Goal: Task Accomplishment & Management: Manage account settings

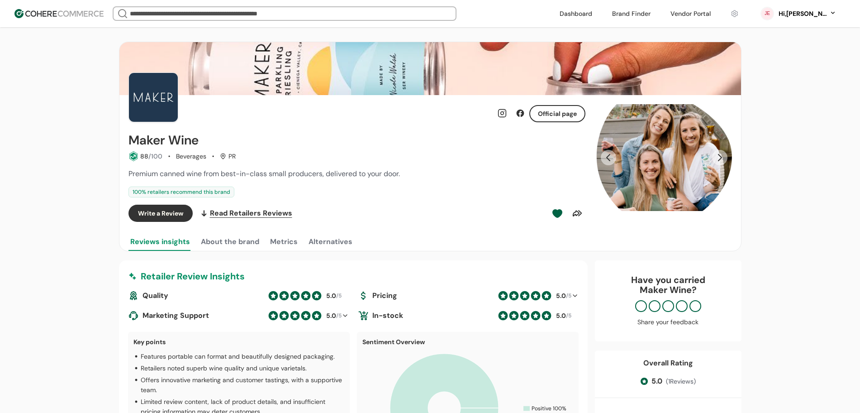
click at [42, 10] on img at bounding box center [58, 13] width 89 height 9
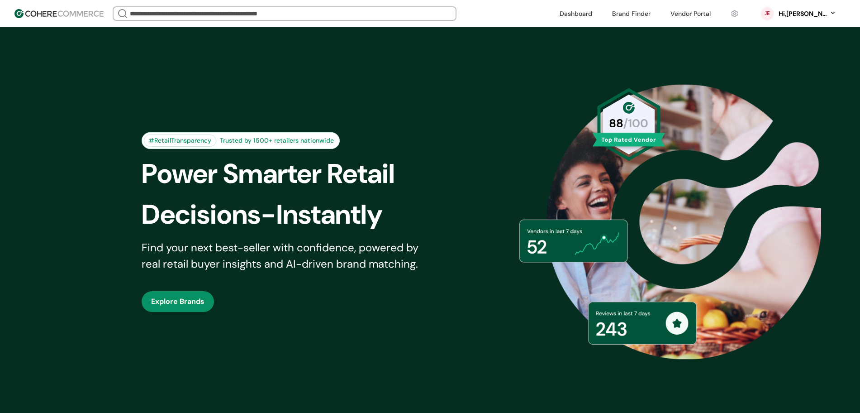
click at [578, 210] on div "#RetailTransparency Trusted by 1500+ retailers nationwide Power Smarter Retail …" at bounding box center [430, 222] width 623 height 344
click at [717, 15] on link at bounding box center [690, 14] width 51 height 14
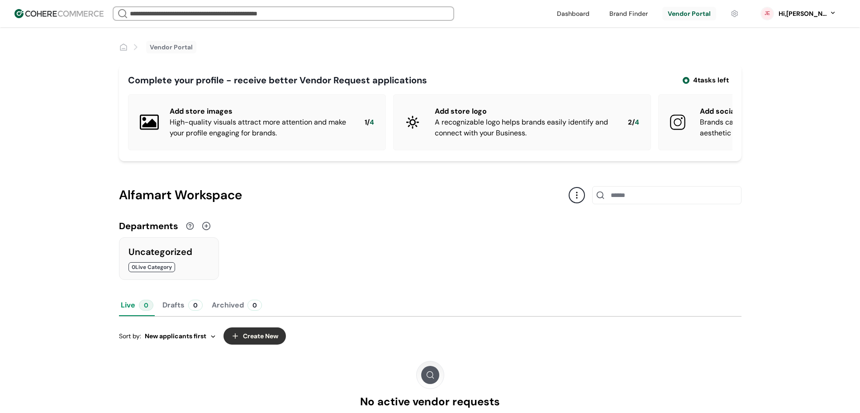
click at [591, 375] on div "Live 0 Drafts 0 Archived 0 Sort by: New applicants first Create New No active v…" at bounding box center [430, 379] width 623 height 170
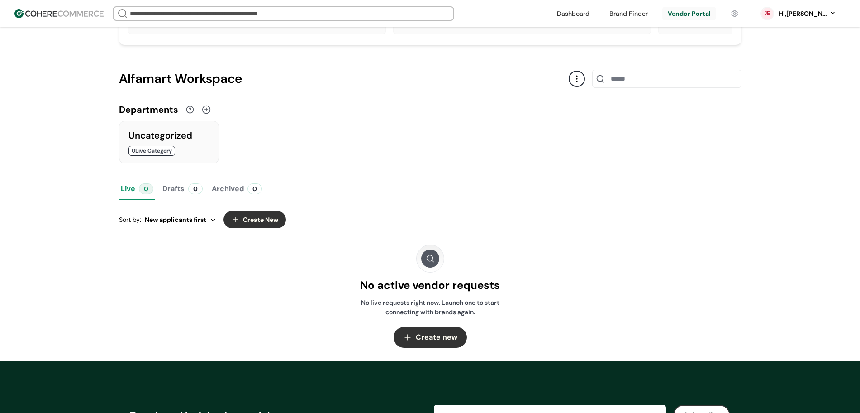
scroll to position [170, 0]
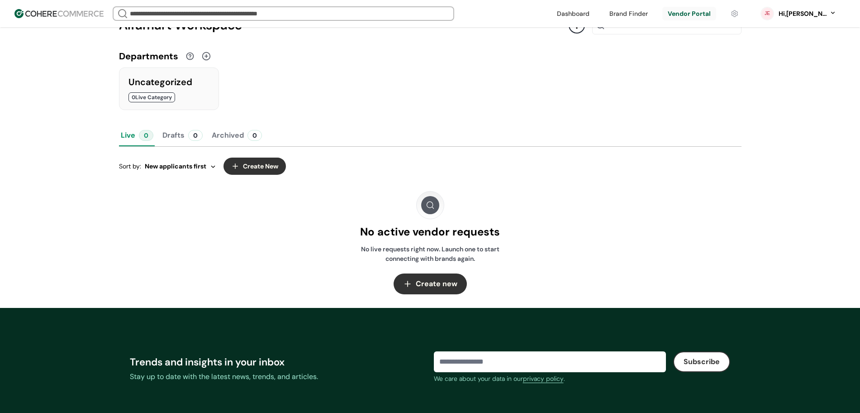
click at [259, 173] on button "Create New" at bounding box center [255, 166] width 62 height 17
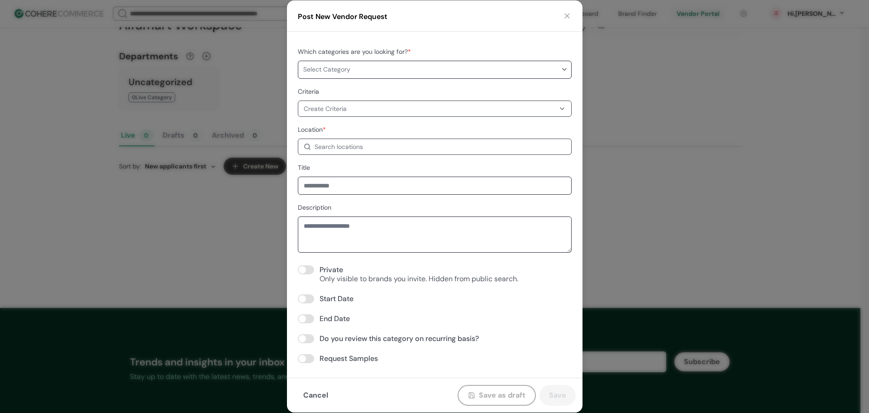
click at [366, 61] on div at bounding box center [423, 69] width 246 height 17
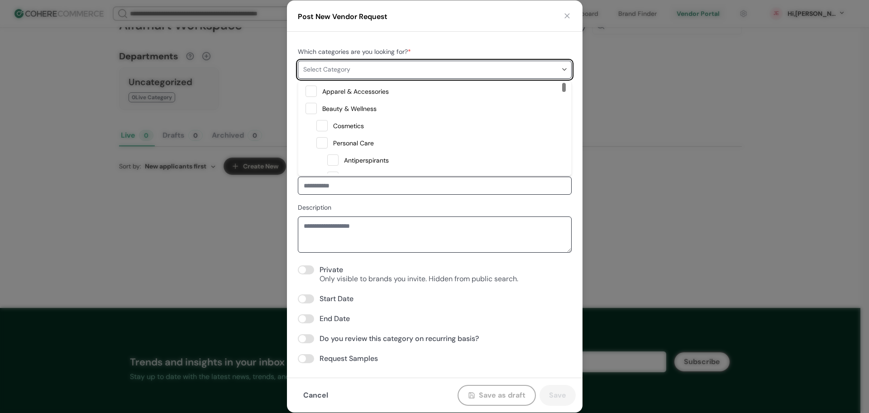
click at [351, 93] on span "Apparel & Accessories" at bounding box center [355, 92] width 67 height 14
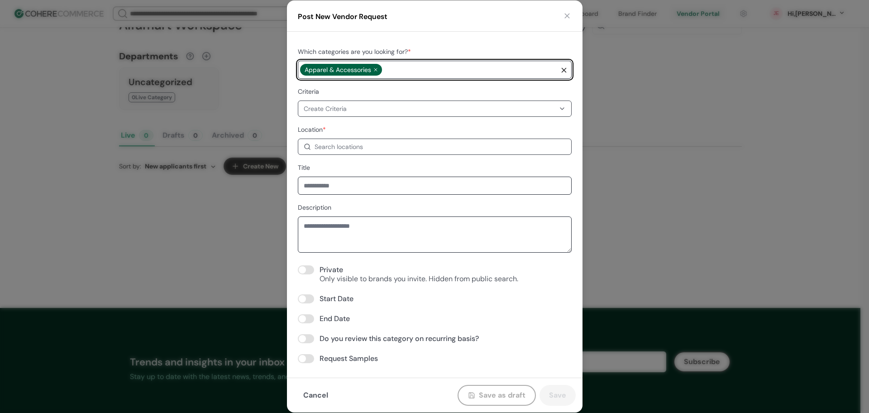
click at [361, 182] on input at bounding box center [435, 186] width 274 height 18
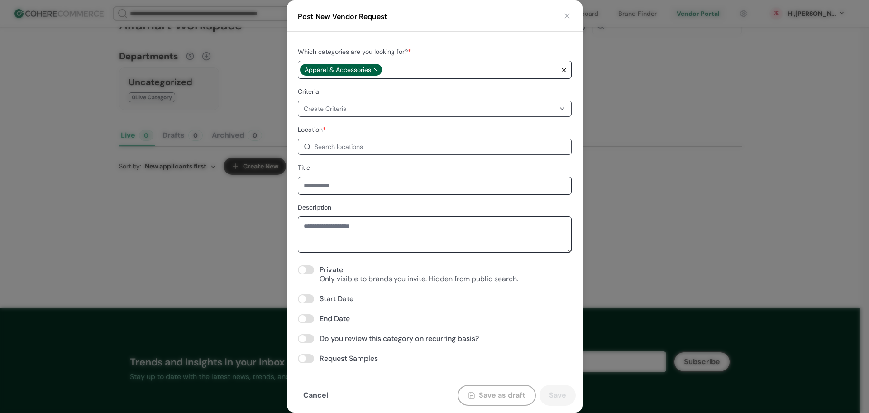
click at [366, 112] on div "Create Criteria" at bounding box center [429, 109] width 251 height 10
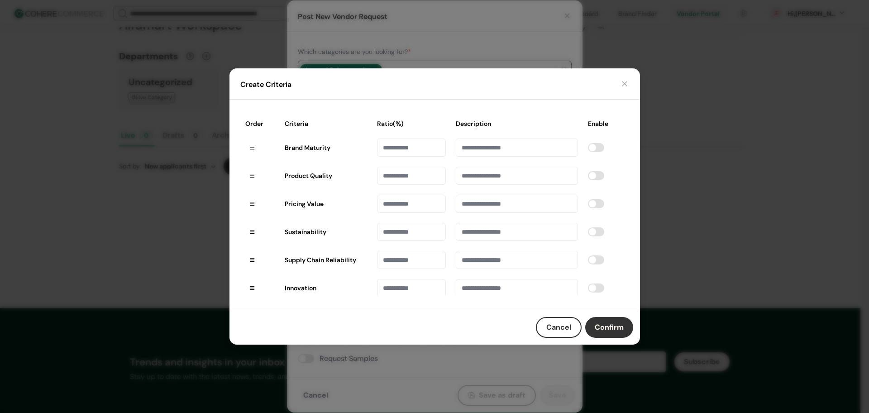
click at [506, 149] on input at bounding box center [517, 148] width 122 height 18
click at [409, 153] on input at bounding box center [411, 148] width 69 height 18
type input "**"
click at [410, 157] on input at bounding box center [411, 148] width 69 height 18
type input "*"
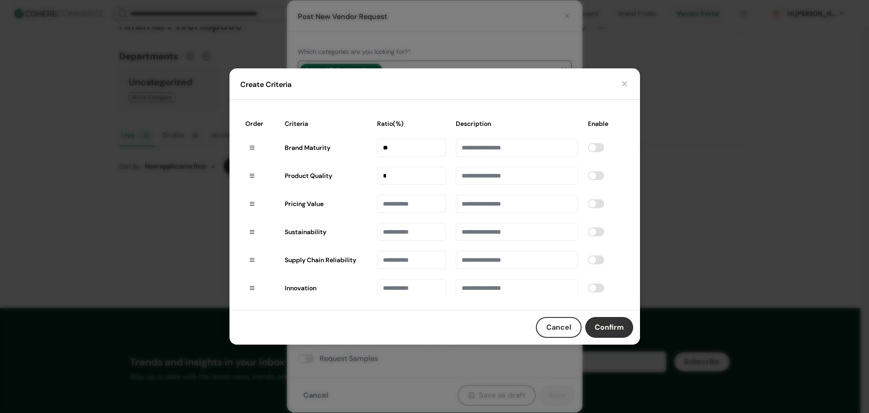
click at [392, 157] on input at bounding box center [411, 148] width 69 height 18
type input "**"
click at [387, 157] on input at bounding box center [411, 148] width 69 height 18
type input "**"
click at [500, 145] on input at bounding box center [517, 148] width 122 height 18
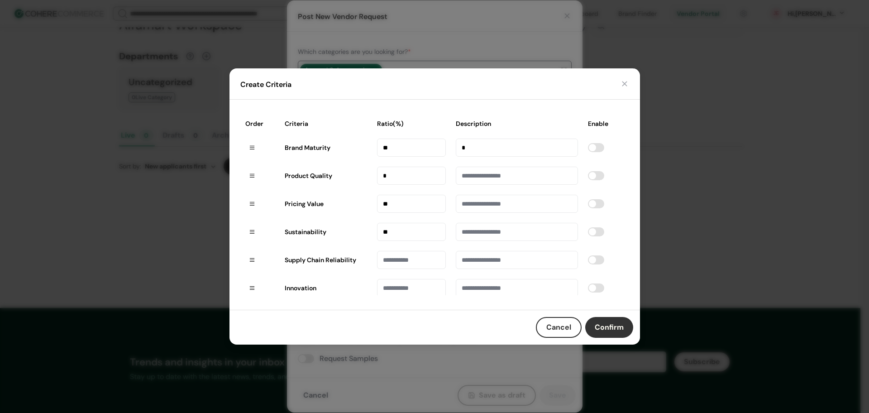
type input "*"
click at [493, 157] on input at bounding box center [517, 148] width 122 height 18
type input "*"
drag, startPoint x: 484, startPoint y: 202, endPoint x: 484, endPoint y: 208, distance: 6.3
click at [483, 157] on input at bounding box center [517, 148] width 122 height 18
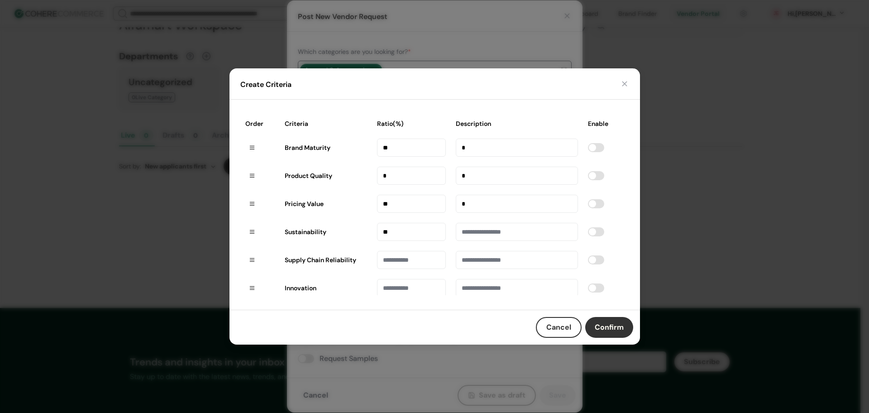
type input "*"
click at [484, 157] on input at bounding box center [517, 148] width 122 height 18
type input "*"
click at [602, 324] on button "Confirm" at bounding box center [609, 327] width 48 height 21
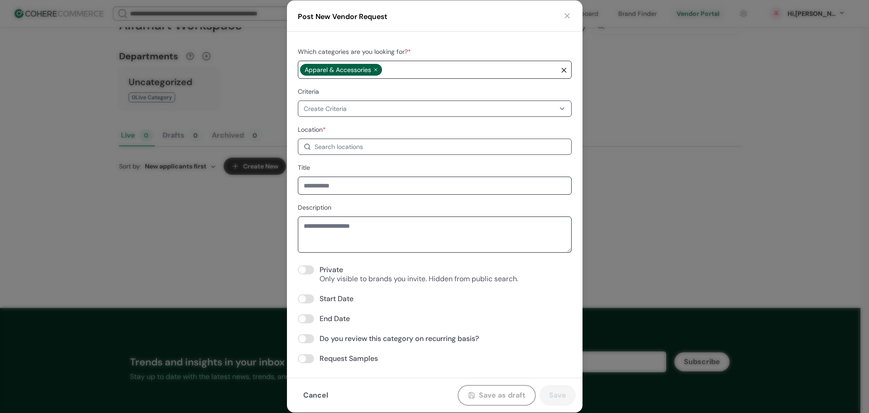
click at [434, 108] on div "Create Criteria" at bounding box center [429, 109] width 251 height 10
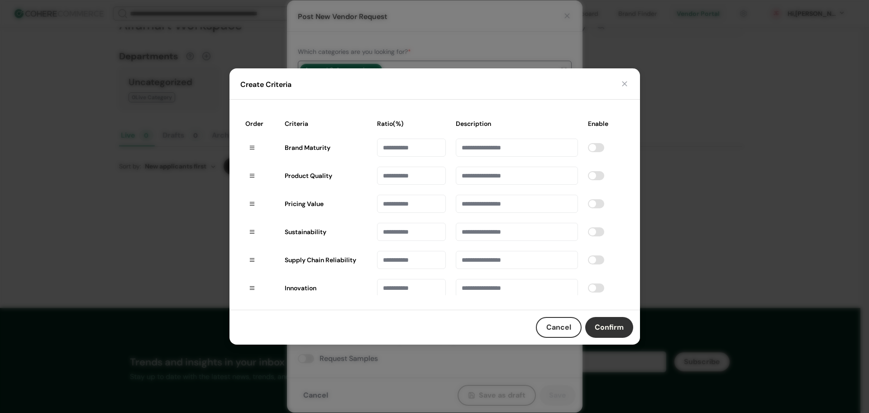
click at [387, 149] on input at bounding box center [411, 148] width 69 height 18
type input "**"
click at [404, 157] on input at bounding box center [411, 148] width 69 height 18
type input "**"
click at [399, 157] on input at bounding box center [411, 148] width 69 height 18
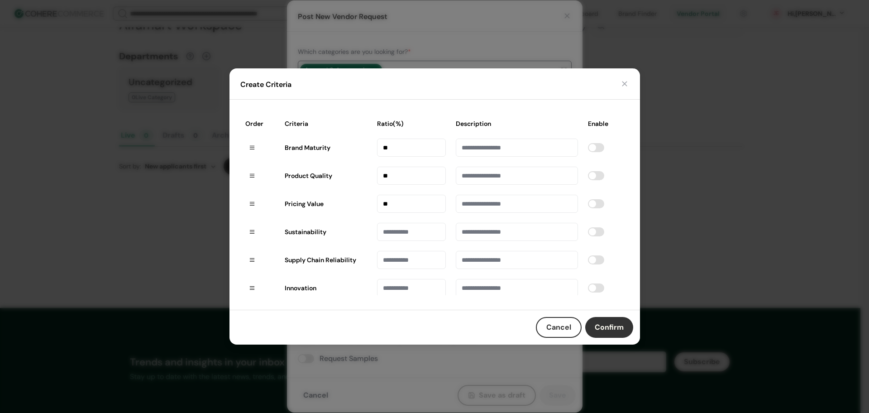
type input "**"
click at [609, 325] on button "Confirm" at bounding box center [609, 327] width 48 height 21
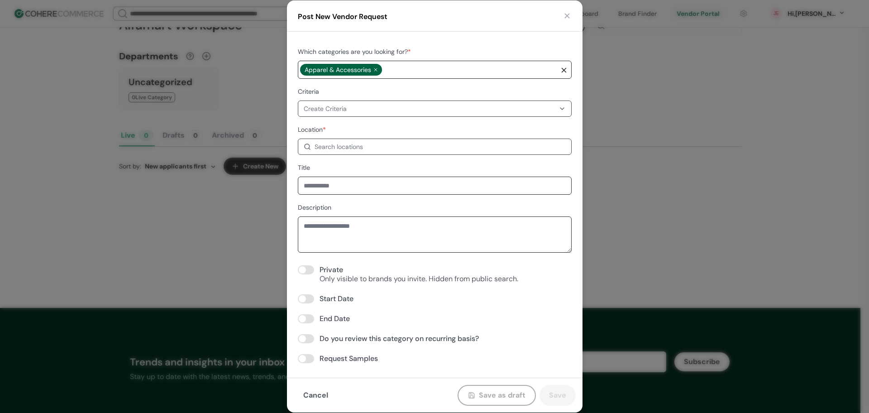
click at [429, 109] on div "Create Criteria" at bounding box center [429, 109] width 251 height 10
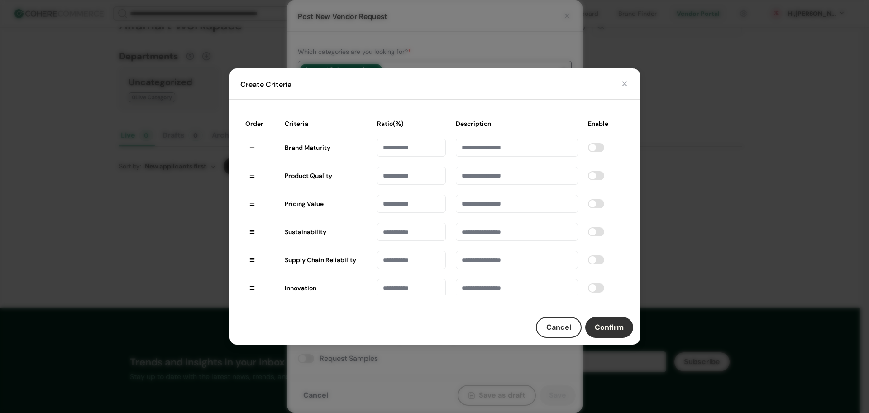
click at [567, 322] on button "Cancel" at bounding box center [559, 327] width 46 height 21
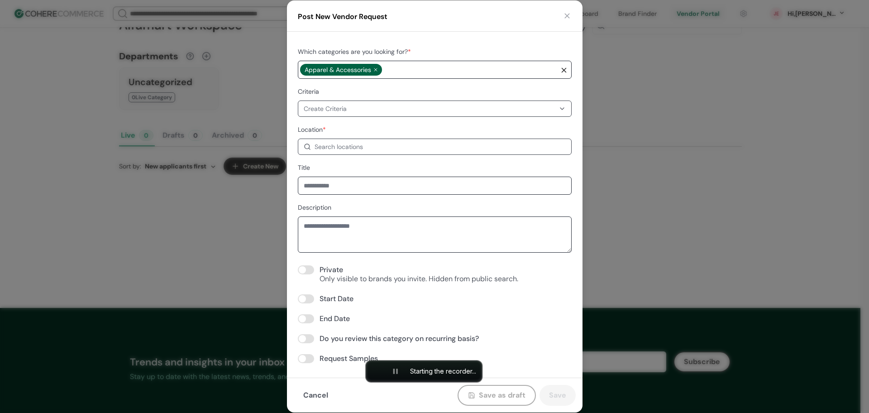
click at [383, 110] on div "Create Criteria" at bounding box center [429, 109] width 251 height 10
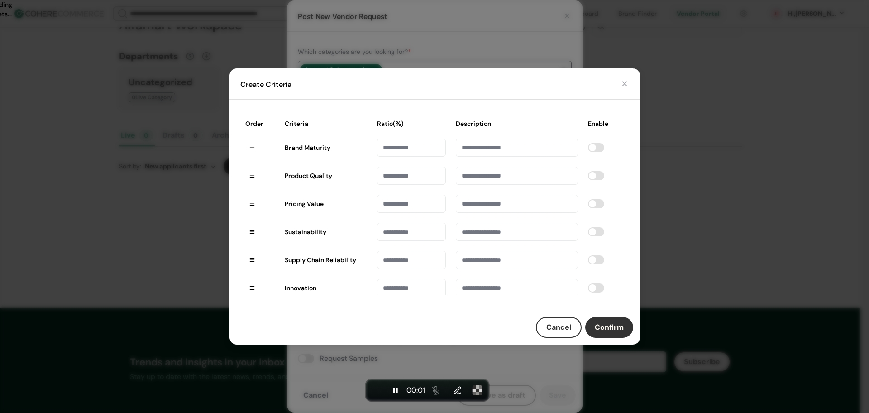
click at [387, 145] on input at bounding box center [411, 148] width 69 height 18
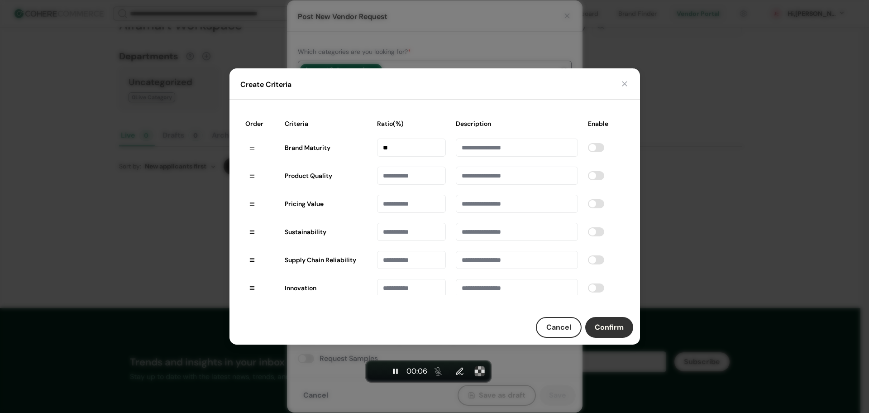
type input "**"
click at [392, 157] on input at bounding box center [411, 148] width 69 height 18
type input "**"
click at [389, 157] on input at bounding box center [411, 148] width 69 height 18
type input "**"
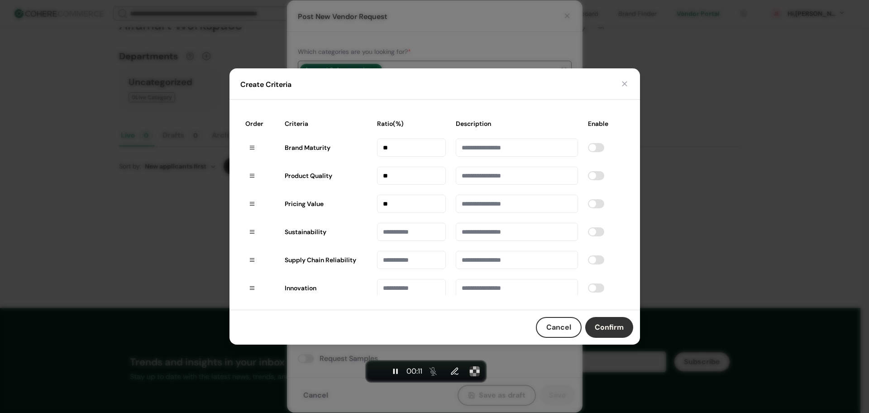
click at [475, 149] on input at bounding box center [517, 148] width 122 height 18
type input "*"
click at [489, 157] on input at bounding box center [517, 148] width 122 height 18
type input "*"
click at [473, 157] on input at bounding box center [517, 148] width 122 height 18
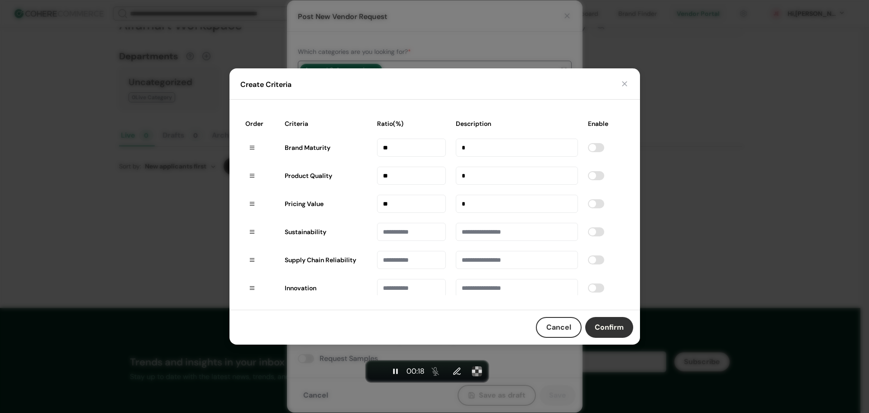
type input "*"
click at [593, 151] on span at bounding box center [596, 147] width 16 height 9
click at [588, 172] on label at bounding box center [606, 175] width 36 height 9
click at [589, 206] on span at bounding box center [592, 203] width 7 height 7
click at [604, 328] on button "Confirm" at bounding box center [609, 327] width 48 height 21
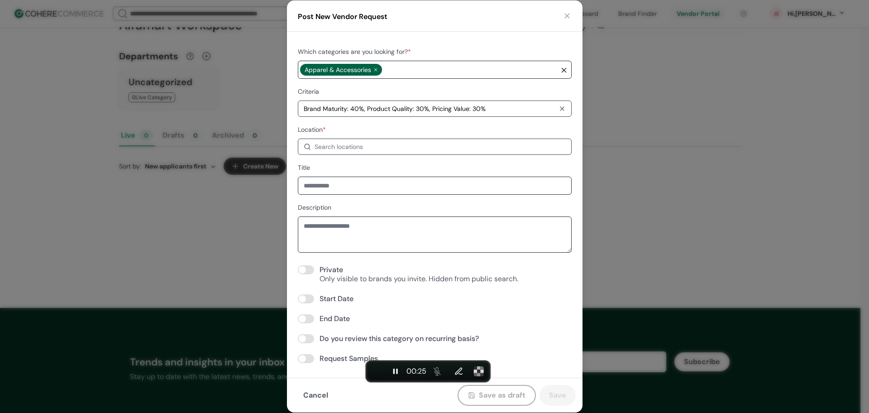
click at [479, 110] on div "Brand Maturity: 40%, Product Quality: 30%, Pricing Value: 30%" at bounding box center [429, 109] width 251 height 10
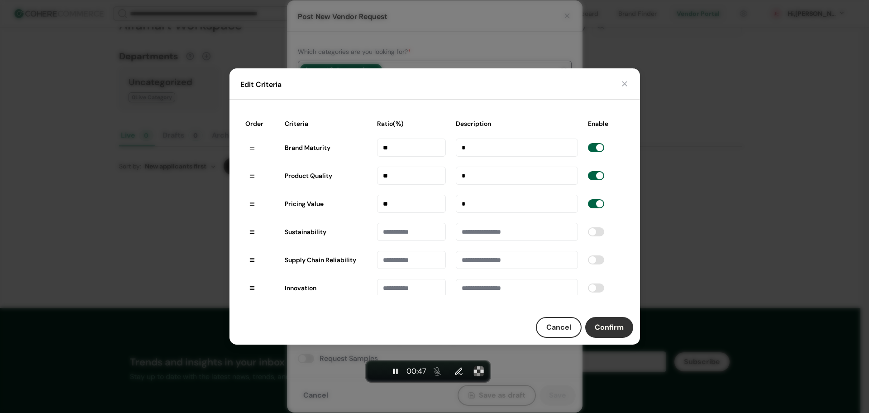
click at [588, 177] on label at bounding box center [606, 175] width 36 height 9
click at [607, 324] on button "Confirm" at bounding box center [609, 327] width 48 height 21
click at [601, 325] on button "Confirm" at bounding box center [609, 327] width 48 height 21
click at [803, 45] on div "Edit Criteria Order Criteria Ratio(%) Description Enable Brand Maturity ** * Pr…" at bounding box center [434, 206] width 869 height 413
click at [771, 72] on div "Edit Criteria Order Criteria Ratio(%) Description Enable Brand Maturity ** * Pr…" at bounding box center [434, 206] width 869 height 413
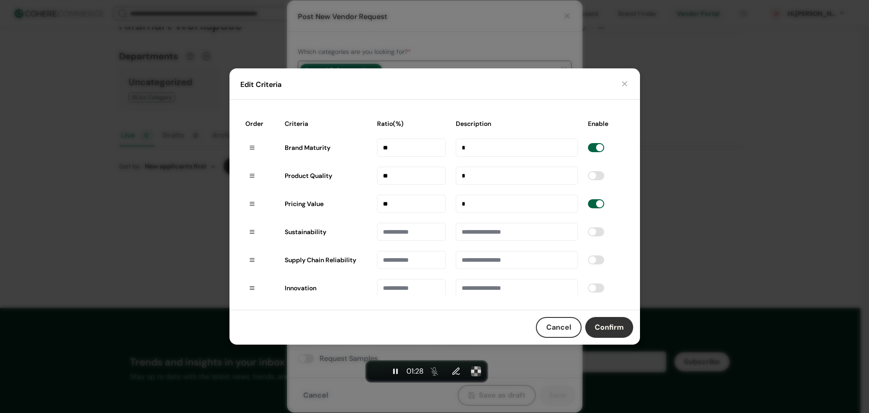
click at [613, 327] on button "Confirm" at bounding box center [609, 327] width 48 height 21
click at [609, 322] on button "Confirm" at bounding box center [609, 327] width 48 height 21
click at [612, 321] on button "Confirm" at bounding box center [609, 327] width 48 height 21
click at [377, 371] on span "End recording" at bounding box center [377, 371] width 0 height 0
click at [563, 326] on button "Cancel" at bounding box center [559, 327] width 46 height 21
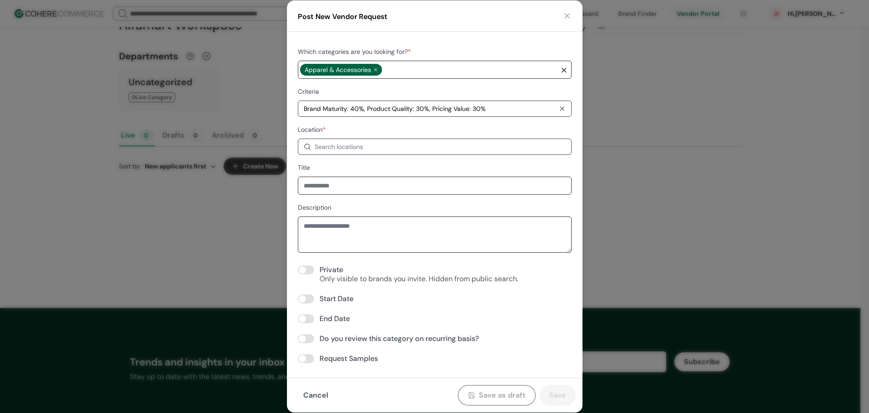
click at [564, 107] on div at bounding box center [562, 108] width 7 height 7
click at [453, 153] on div "Search locations" at bounding box center [435, 147] width 274 height 16
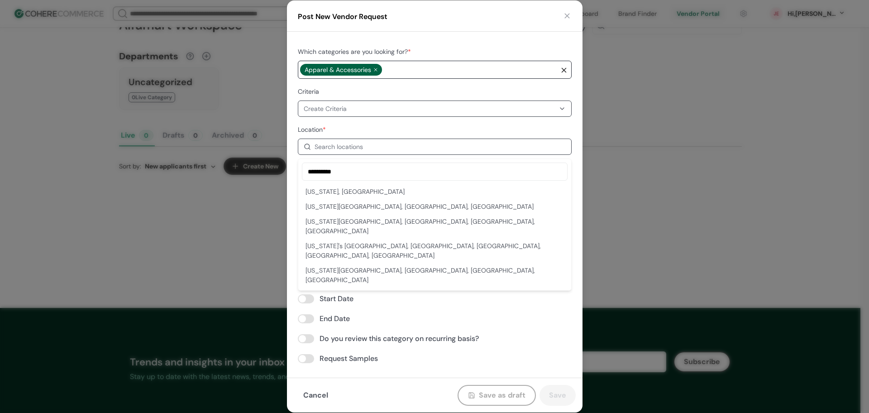
type input "**********"
click at [334, 228] on div "California, USA California City, CA, USA California Science Center, Exposition …" at bounding box center [435, 235] width 266 height 101
click at [386, 221] on div "California Science Center, Exposition Park Drive, Los Angeles, CA, USA" at bounding box center [435, 226] width 258 height 19
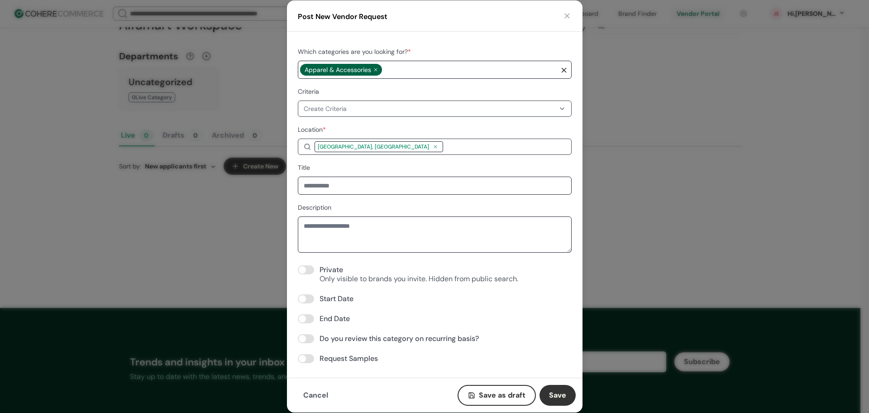
click at [315, 393] on button "Cancel" at bounding box center [316, 395] width 44 height 21
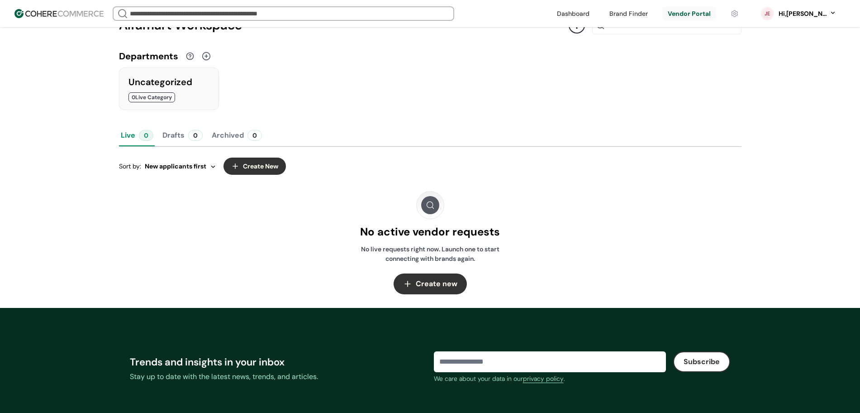
scroll to position [0, 0]
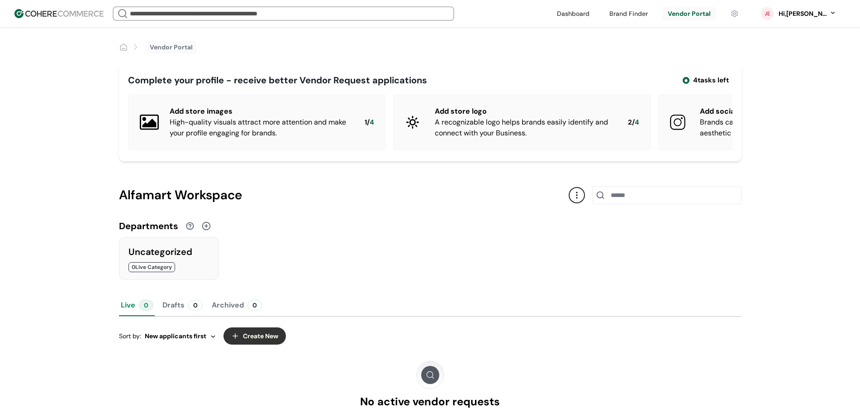
click at [573, 203] on div at bounding box center [577, 195] width 16 height 16
click at [608, 246] on link "View public page" at bounding box center [611, 244] width 52 height 9
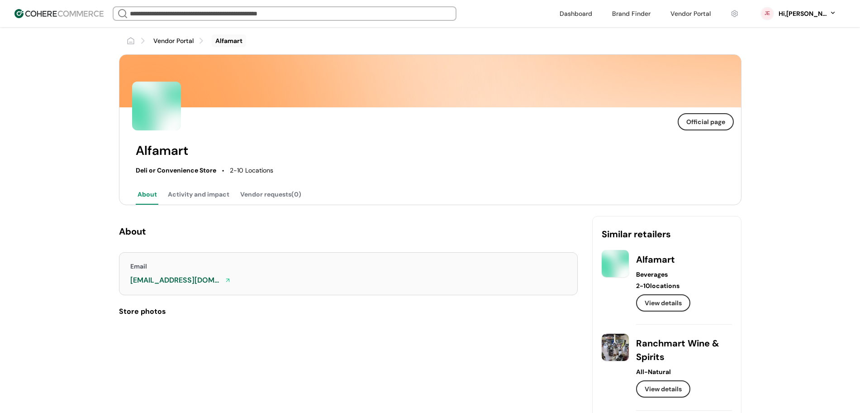
click at [758, 174] on div "Vendor Portal Alfamart Official page Alfamart Deli or Convenience Store 2-10 Lo…" at bounding box center [430, 299] width 860 height 544
click at [184, 197] on button "Activity and impact" at bounding box center [198, 195] width 65 height 19
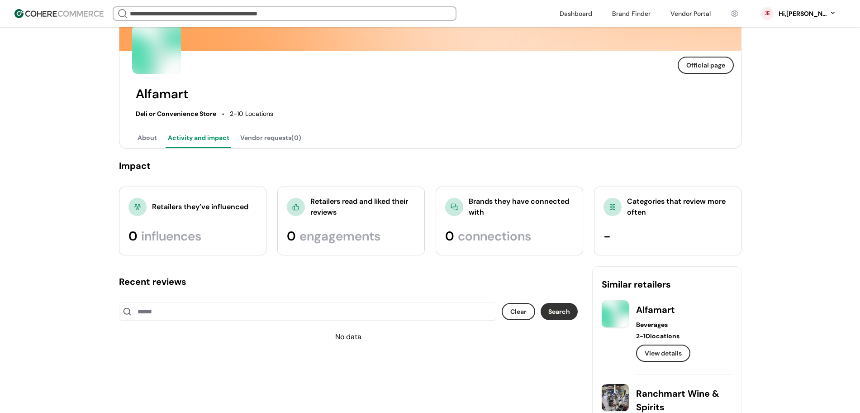
scroll to position [170, 0]
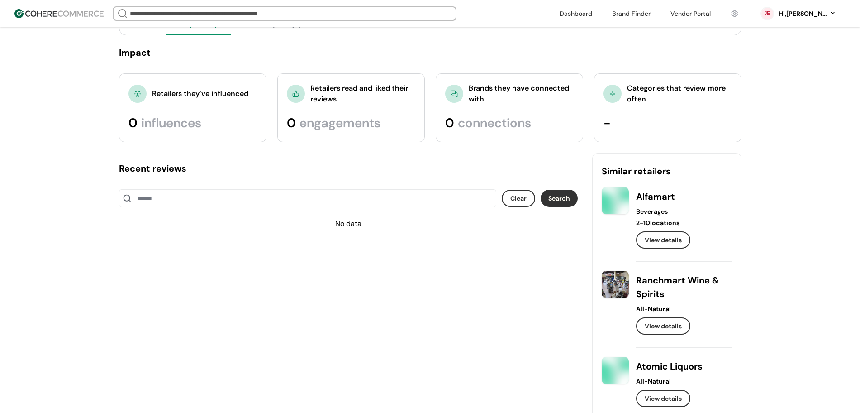
click at [655, 252] on link at bounding box center [684, 252] width 96 height 0
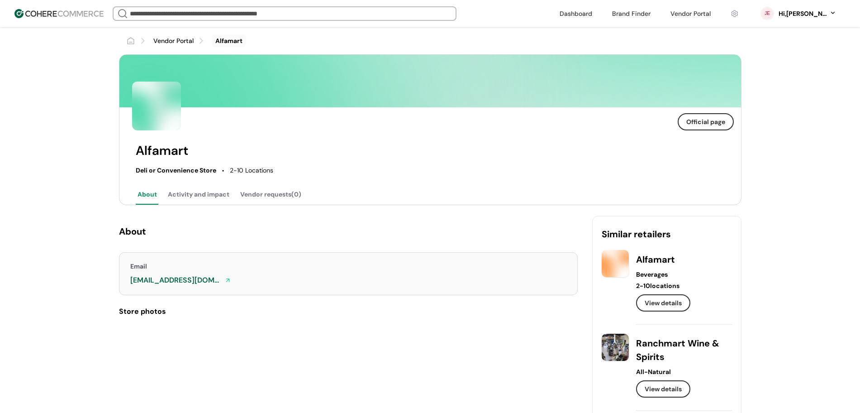
click at [671, 302] on div "Alfamart Beverages 2-10 locations View details" at bounding box center [684, 287] width 96 height 75
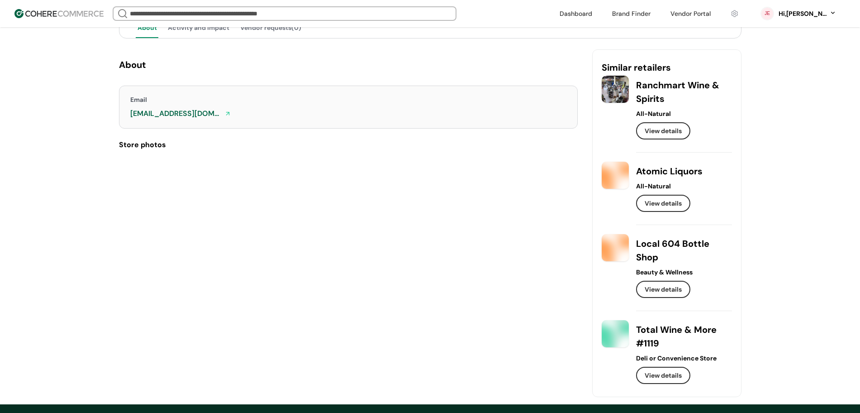
scroll to position [170, 0]
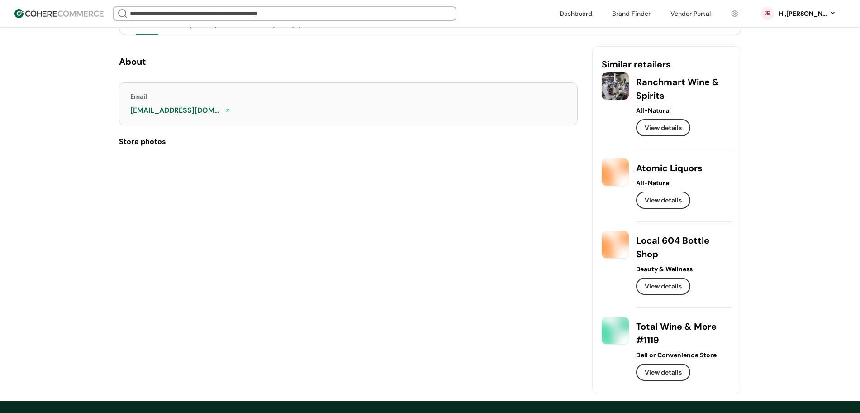
click at [669, 140] on link at bounding box center [684, 140] width 96 height 0
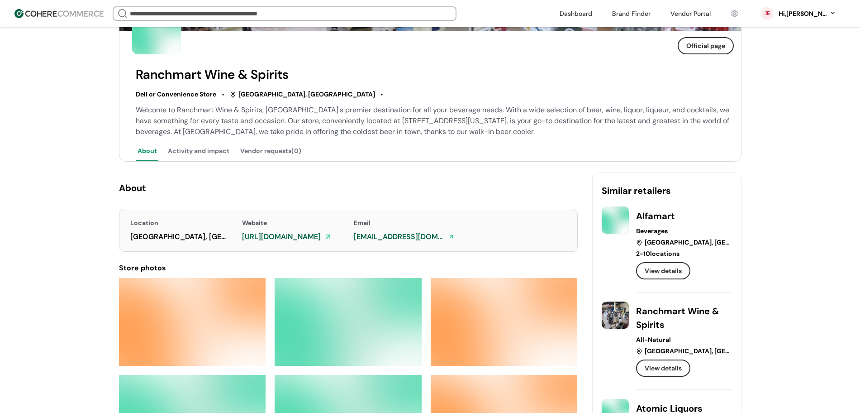
scroll to position [57, 0]
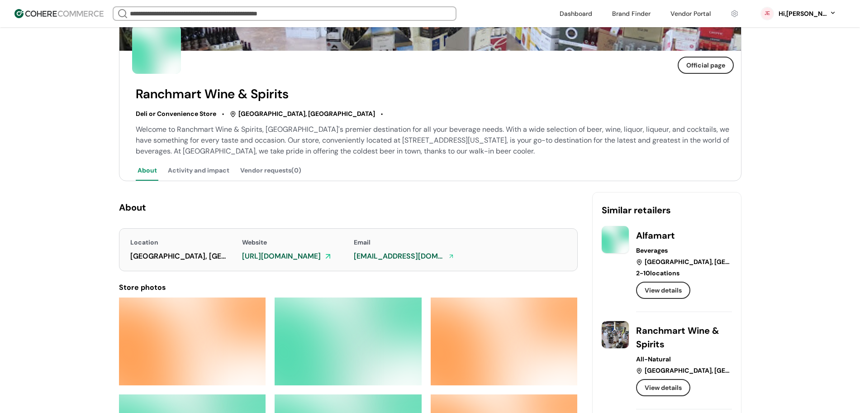
click at [575, 167] on div "About Activity and impact Vendor requests(0)" at bounding box center [433, 171] width 595 height 19
click at [282, 169] on button "Vendor requests(0)" at bounding box center [271, 171] width 65 height 19
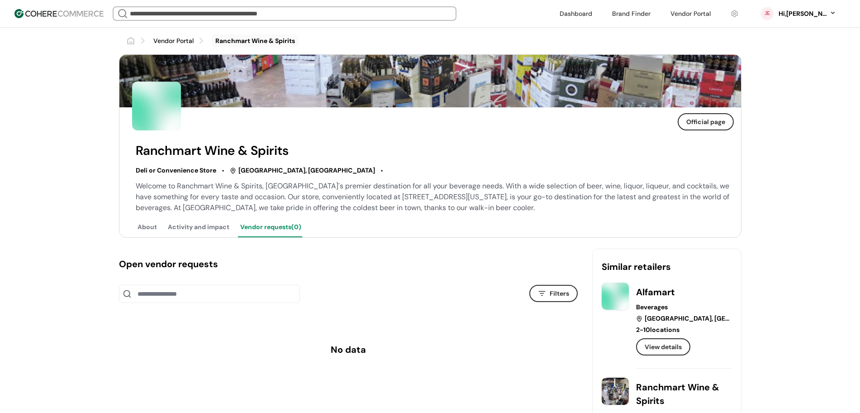
click at [711, 15] on link at bounding box center [690, 14] width 51 height 14
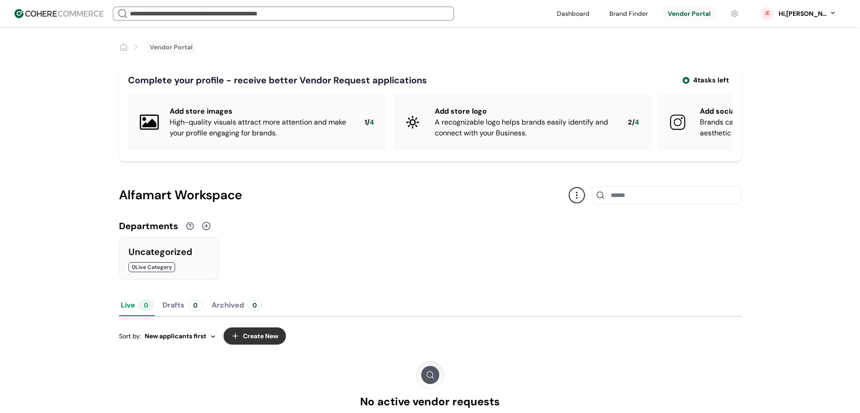
click at [612, 53] on div "Vendor Portal" at bounding box center [430, 40] width 623 height 26
click at [574, 201] on div at bounding box center [577, 195] width 16 height 16
click at [601, 245] on link "View public page" at bounding box center [611, 244] width 52 height 9
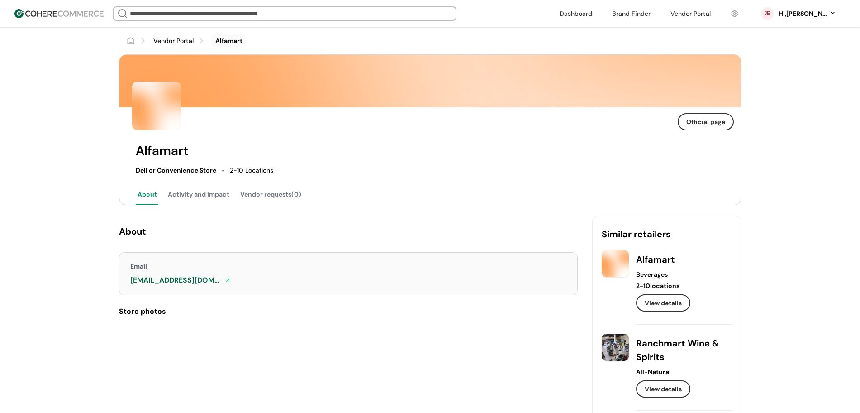
click at [75, 68] on div "Vendor Portal Alfamart Official page Alfamart Deli or Convenience Store 2-10 Lo…" at bounding box center [430, 299] width 860 height 544
click at [171, 43] on link "Vendor Portal" at bounding box center [173, 41] width 40 height 10
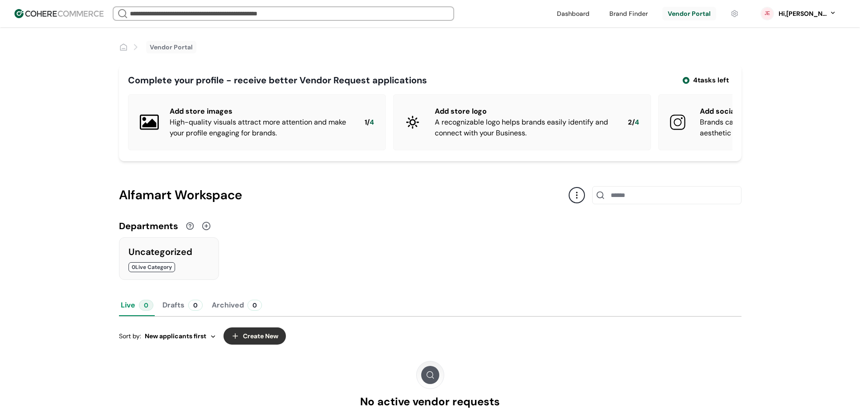
click at [745, 18] on link at bounding box center [735, 14] width 19 height 14
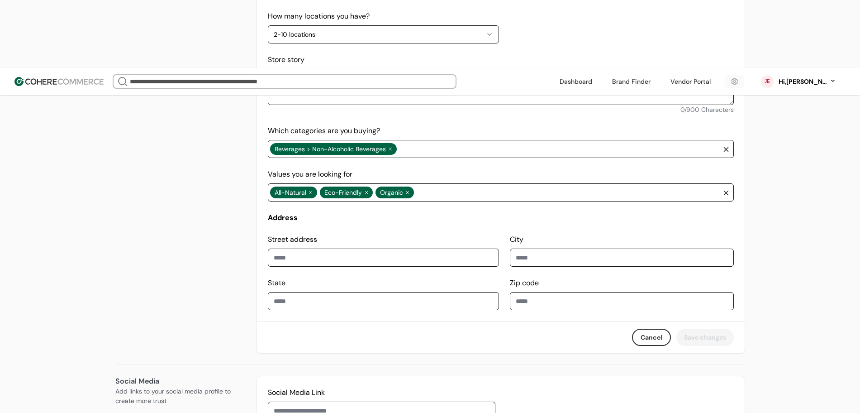
scroll to position [339, 0]
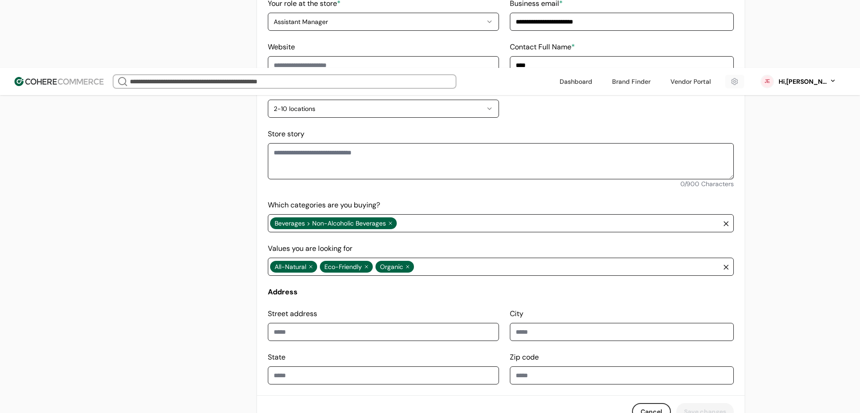
click at [199, 230] on div "Retailer information Essential details to showcase your brand" at bounding box center [178, 185] width 127 height 484
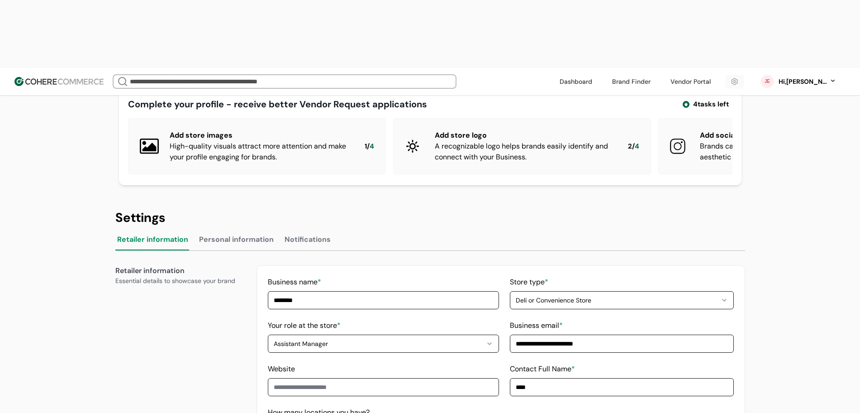
scroll to position [0, 0]
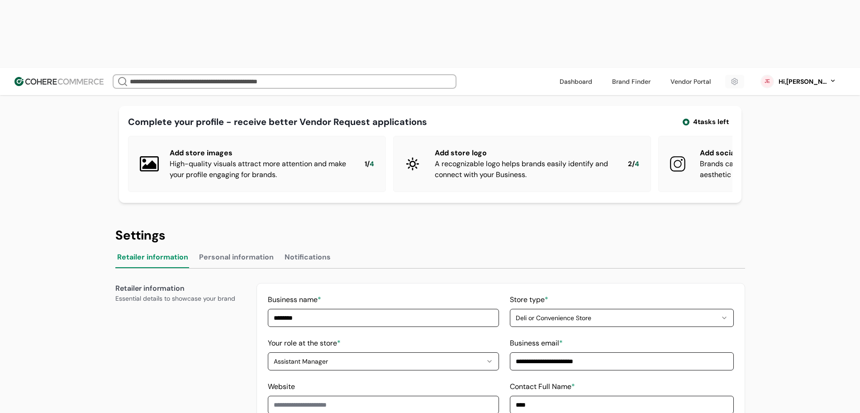
click at [270, 158] on div "High-quality visuals attract more attention and make your profile engaging for …" at bounding box center [260, 169] width 181 height 22
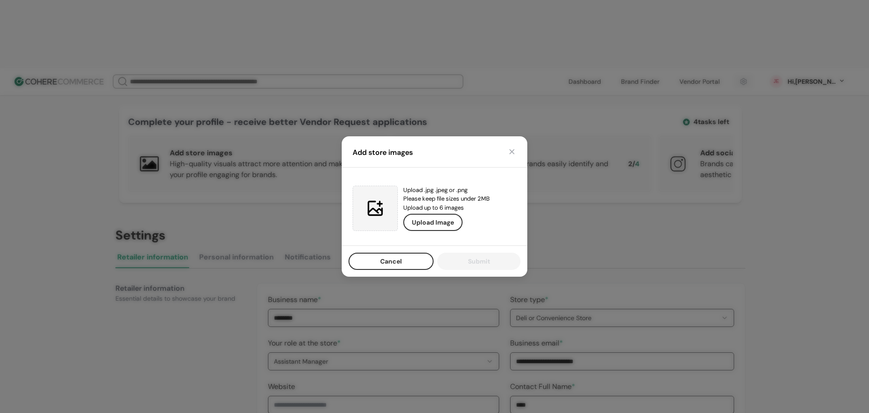
click at [118, 280] on div "Add store images Upload .jpg .jpeg or .png Please keep file sizes under 2MB Upl…" at bounding box center [434, 206] width 869 height 413
click at [368, 260] on button "Cancel" at bounding box center [391, 261] width 85 height 17
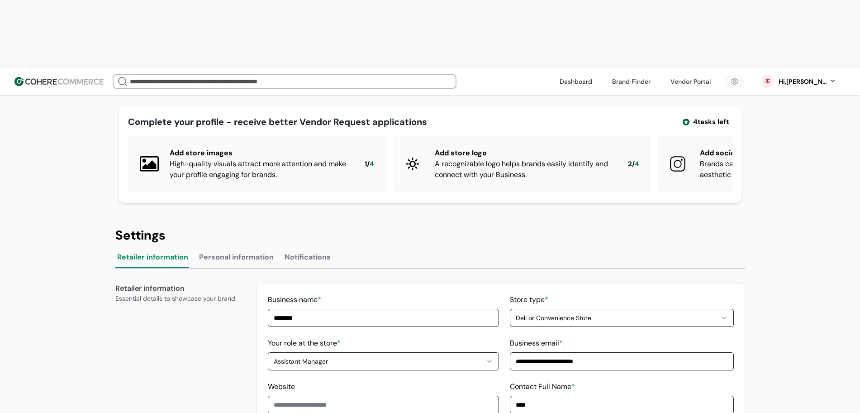
click at [717, 75] on link at bounding box center [690, 82] width 51 height 14
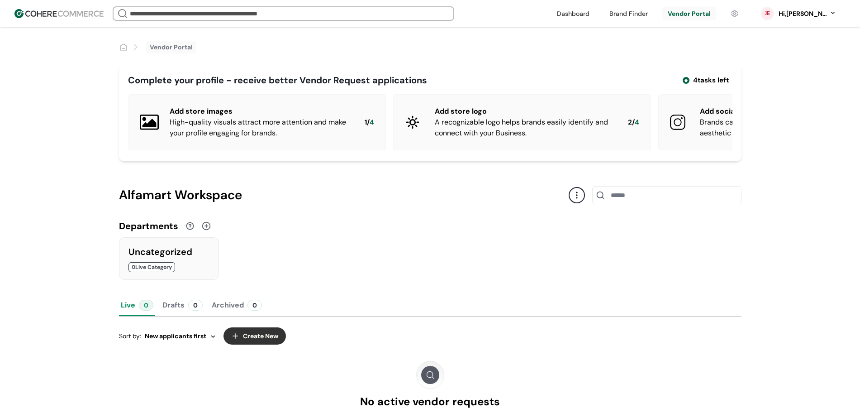
click at [51, 274] on div "Vendor Portal Complete your profile - receive better Vendor Request application…" at bounding box center [430, 252] width 860 height 450
click at [63, 106] on div "Vendor Portal Complete your profile - receive better Vendor Request application…" at bounding box center [430, 252] width 860 height 450
click at [174, 48] on link "Vendor Portal" at bounding box center [171, 48] width 43 height 10
click at [125, 52] on li "breadcrumb" at bounding box center [131, 47] width 24 height 13
click at [745, 14] on link at bounding box center [735, 14] width 19 height 14
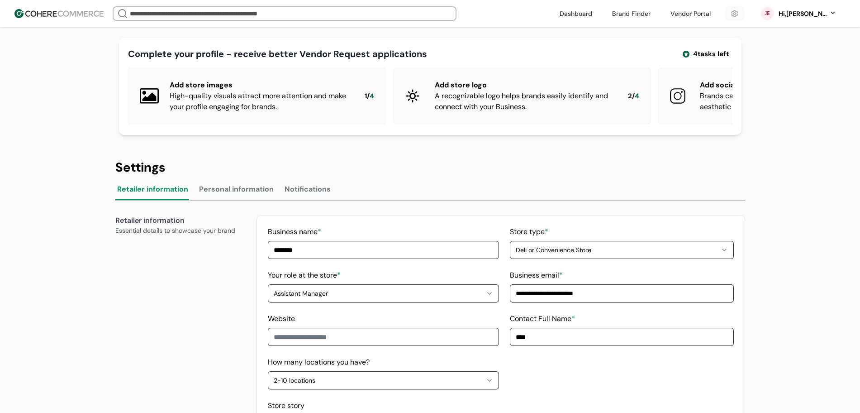
click at [224, 195] on button "Personal information" at bounding box center [236, 191] width 78 height 18
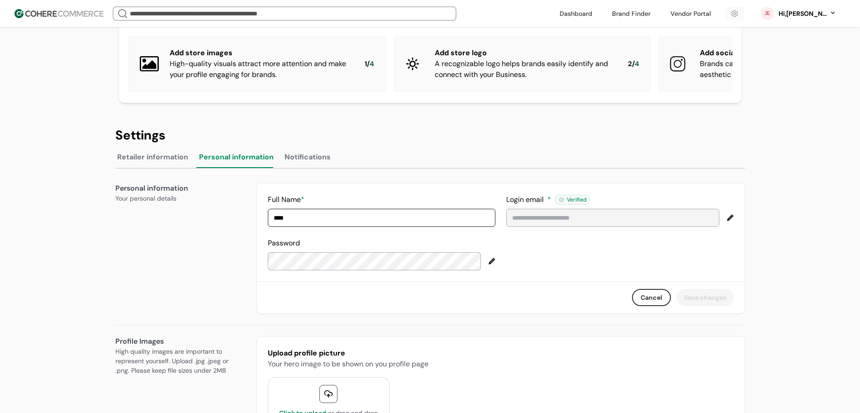
scroll to position [57, 0]
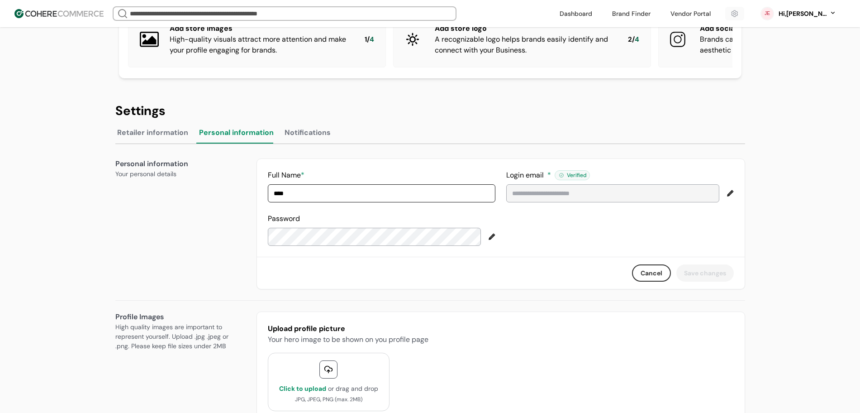
click at [296, 143] on button "Notifications" at bounding box center [308, 134] width 50 height 18
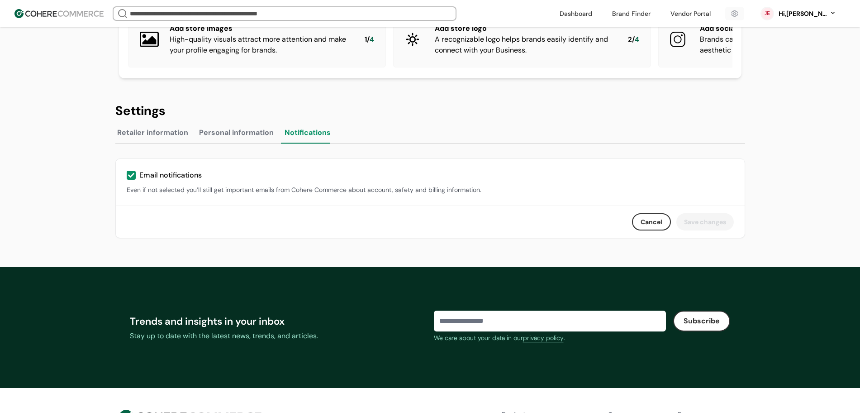
click at [650, 224] on button "Cancel" at bounding box center [651, 221] width 39 height 17
click at [647, 227] on button "Cancel" at bounding box center [651, 221] width 39 height 17
click at [648, 228] on button "Cancel" at bounding box center [651, 221] width 39 height 17
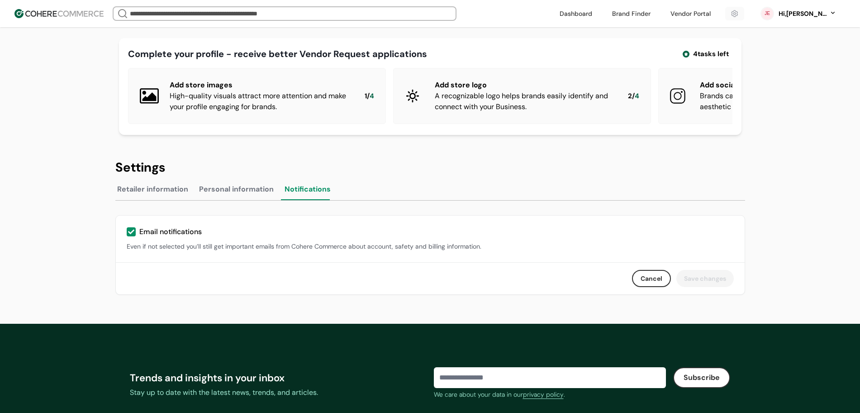
click at [594, 9] on link at bounding box center [575, 14] width 43 height 14
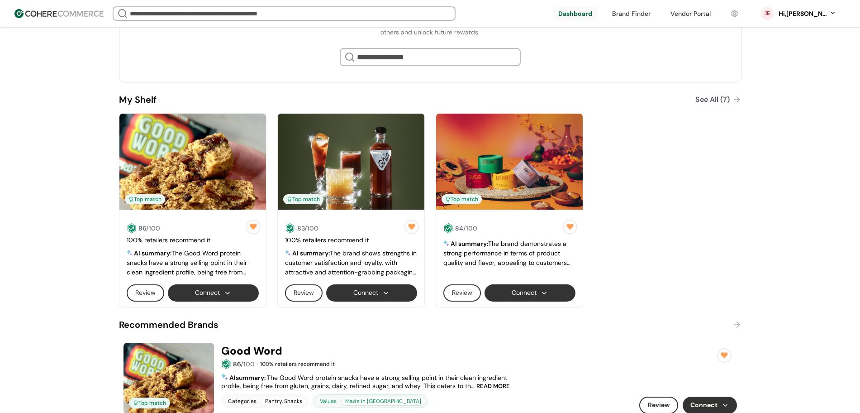
scroll to position [396, 0]
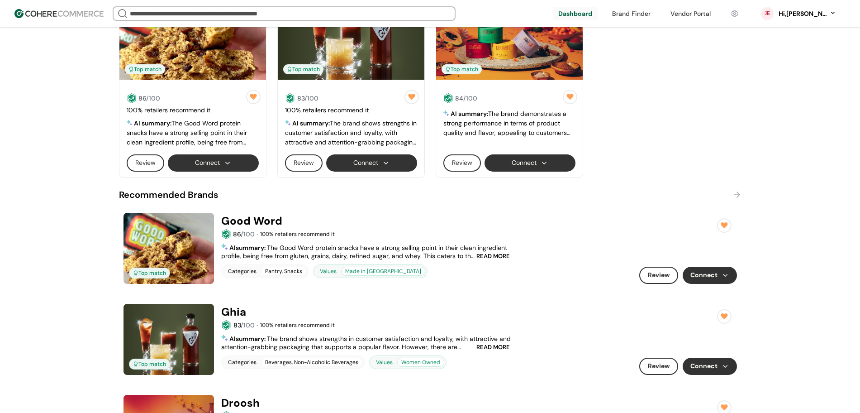
drag, startPoint x: 542, startPoint y: 157, endPoint x: 564, endPoint y: 155, distance: 21.4
click at [542, 157] on button "Connect" at bounding box center [530, 162] width 91 height 17
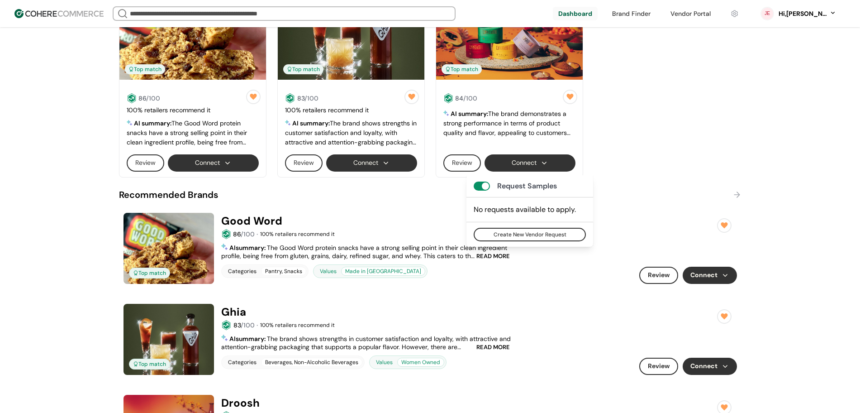
click at [358, 161] on button "Connect" at bounding box center [371, 162] width 91 height 17
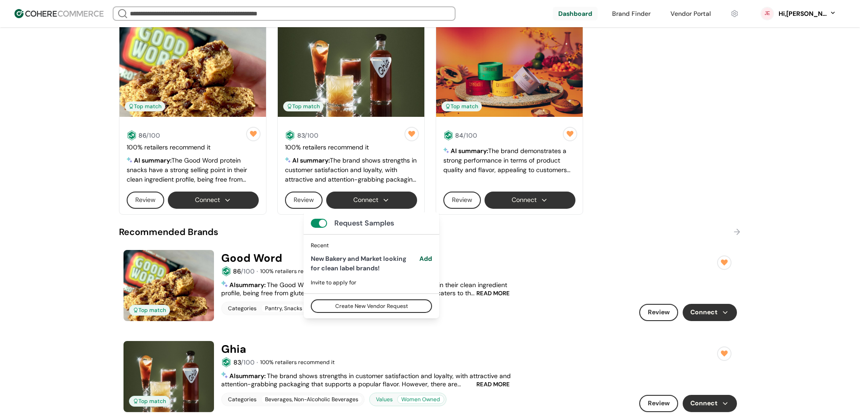
scroll to position [339, 0]
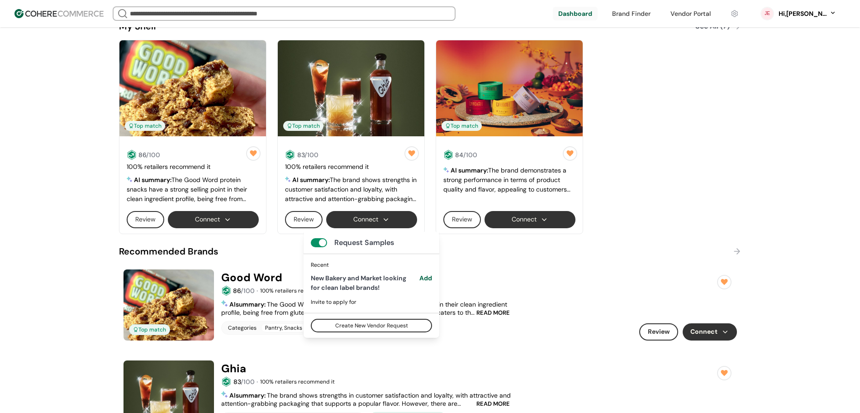
click at [508, 214] on button "Connect" at bounding box center [530, 219] width 91 height 17
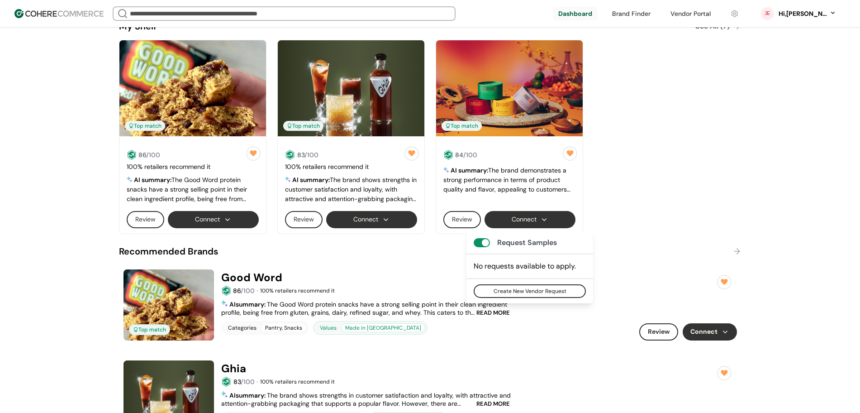
click at [375, 215] on button "Connect" at bounding box center [371, 219] width 91 height 17
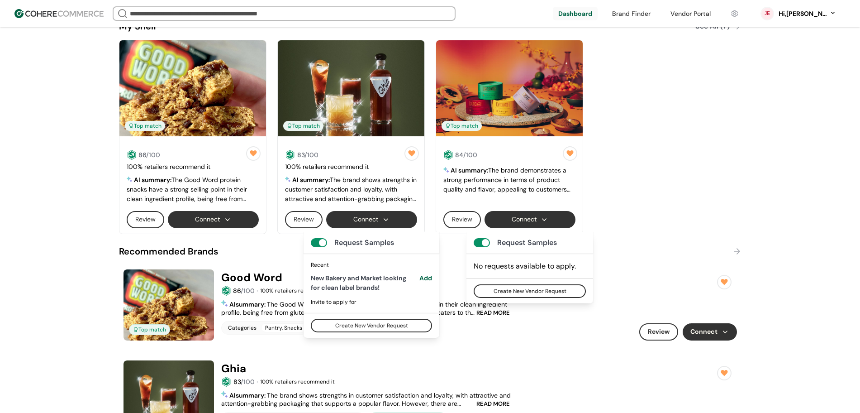
click at [375, 215] on button "Connect" at bounding box center [371, 219] width 91 height 17
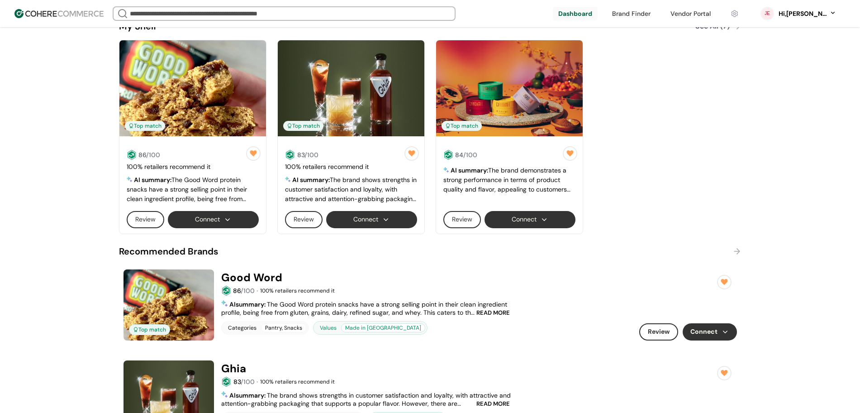
click at [525, 216] on button "Connect" at bounding box center [530, 219] width 91 height 17
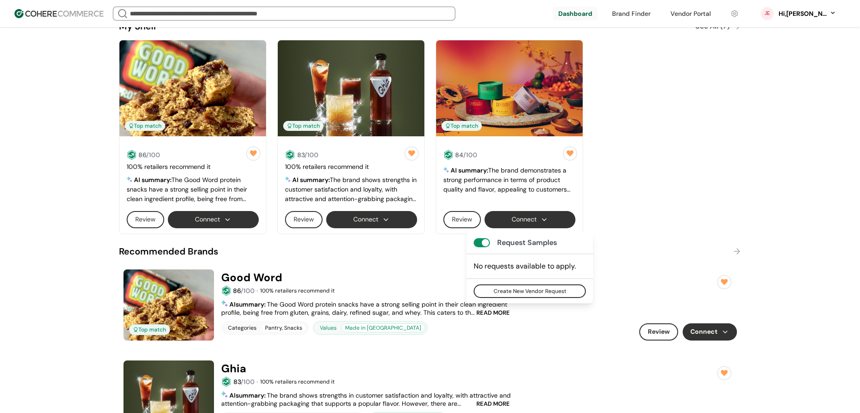
click at [373, 226] on button "Connect" at bounding box center [371, 219] width 91 height 17
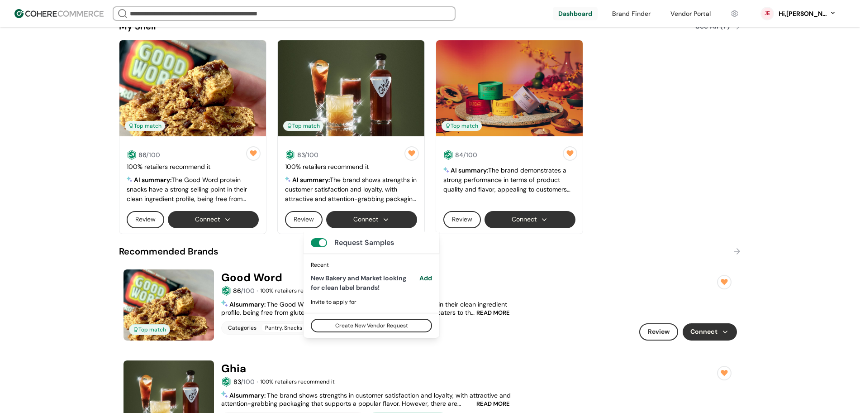
click at [208, 220] on button "Connect" at bounding box center [213, 219] width 91 height 17
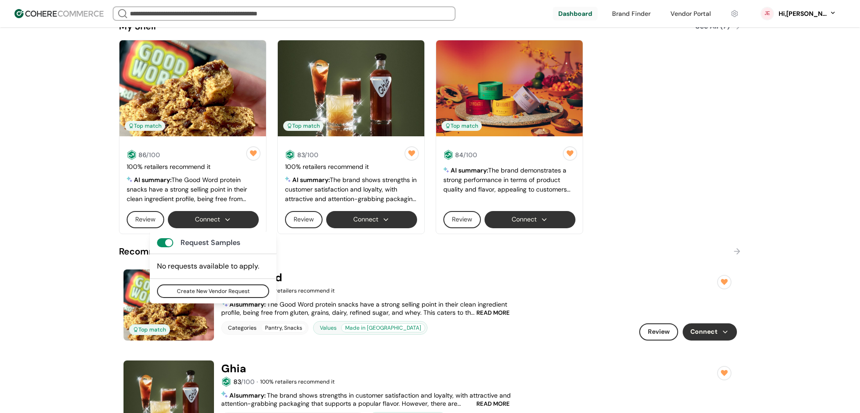
click at [33, 146] on div "JE View Company Profile [PERSON_NAME] Assistant Manager at Alfamart Alfamart [E…" at bounding box center [430, 166] width 860 height 957
